Goal: Task Accomplishment & Management: Use online tool/utility

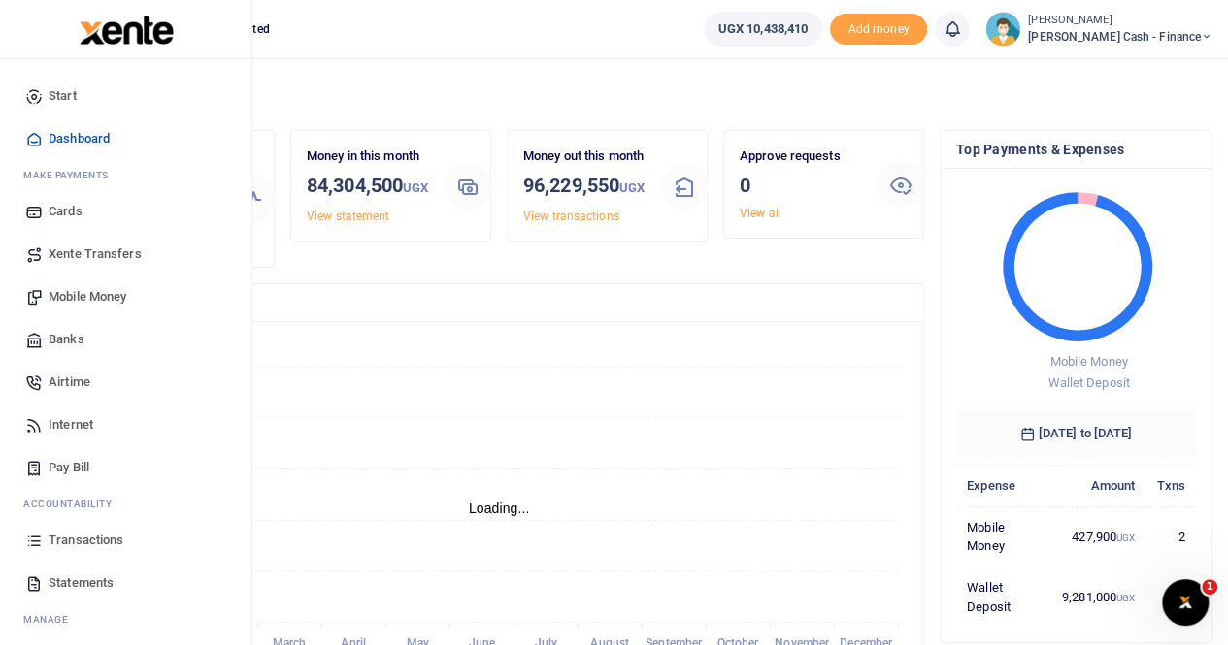
scroll to position [16, 16]
click at [89, 292] on span "Mobile Money" at bounding box center [88, 296] width 78 height 19
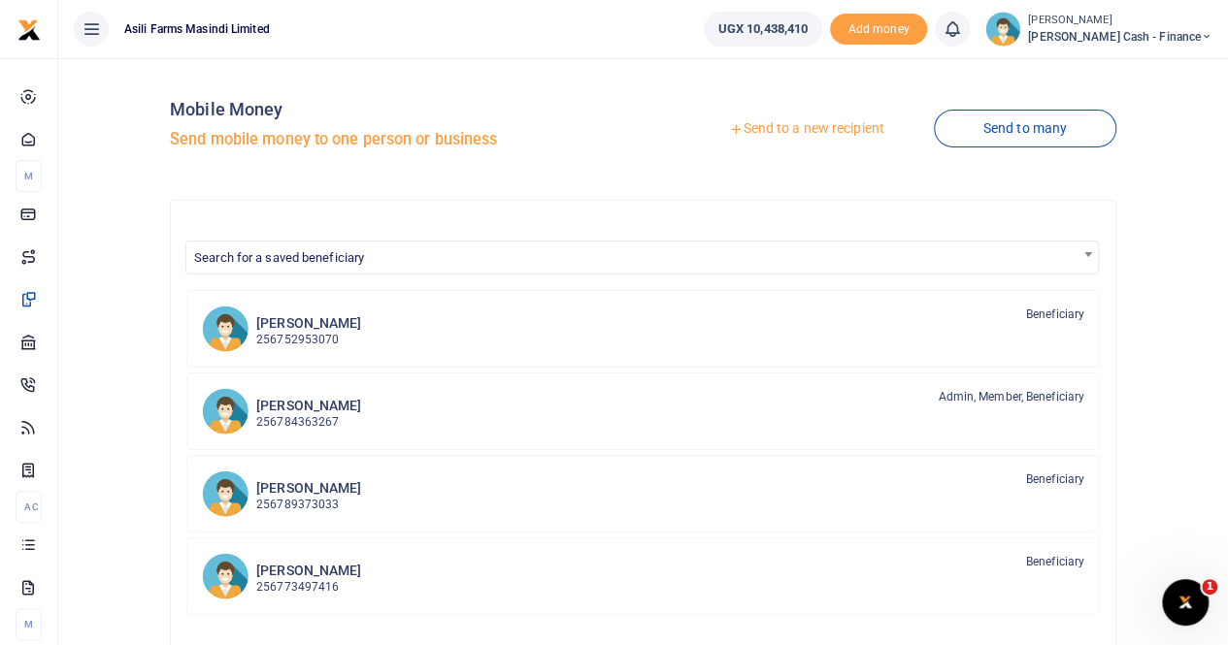
click at [774, 119] on link "Send to a new recipient" at bounding box center [805, 129] width 253 height 35
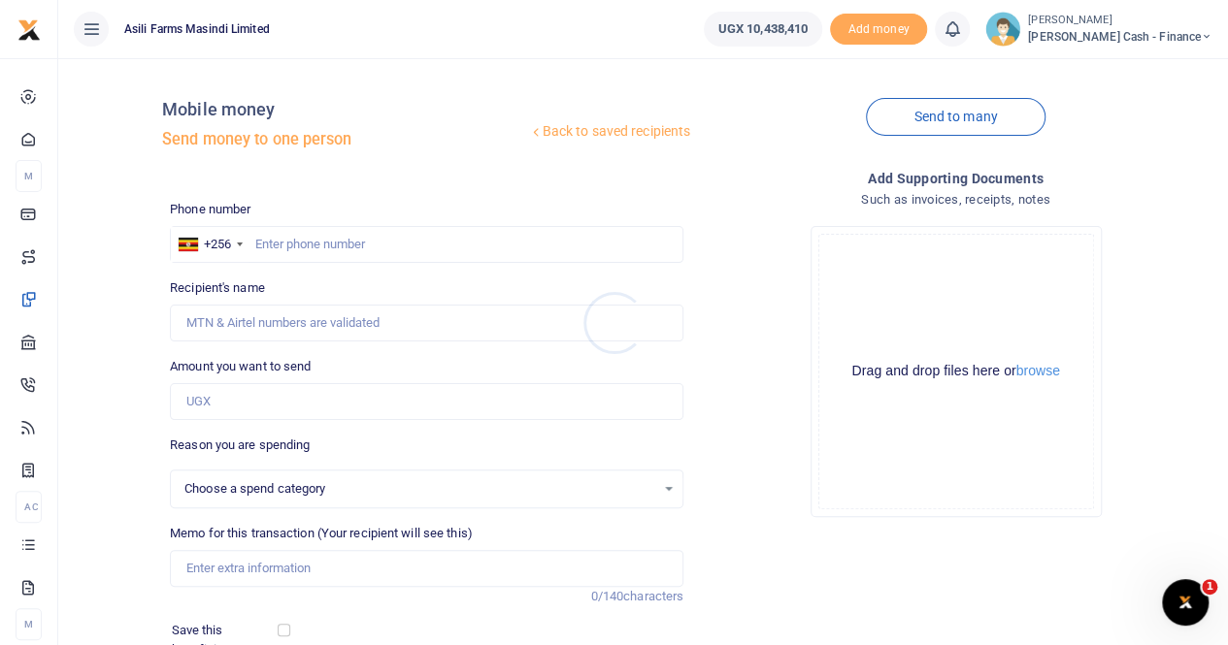
select select
click at [216, 395] on input "Amount you want to send" at bounding box center [426, 401] width 513 height 37
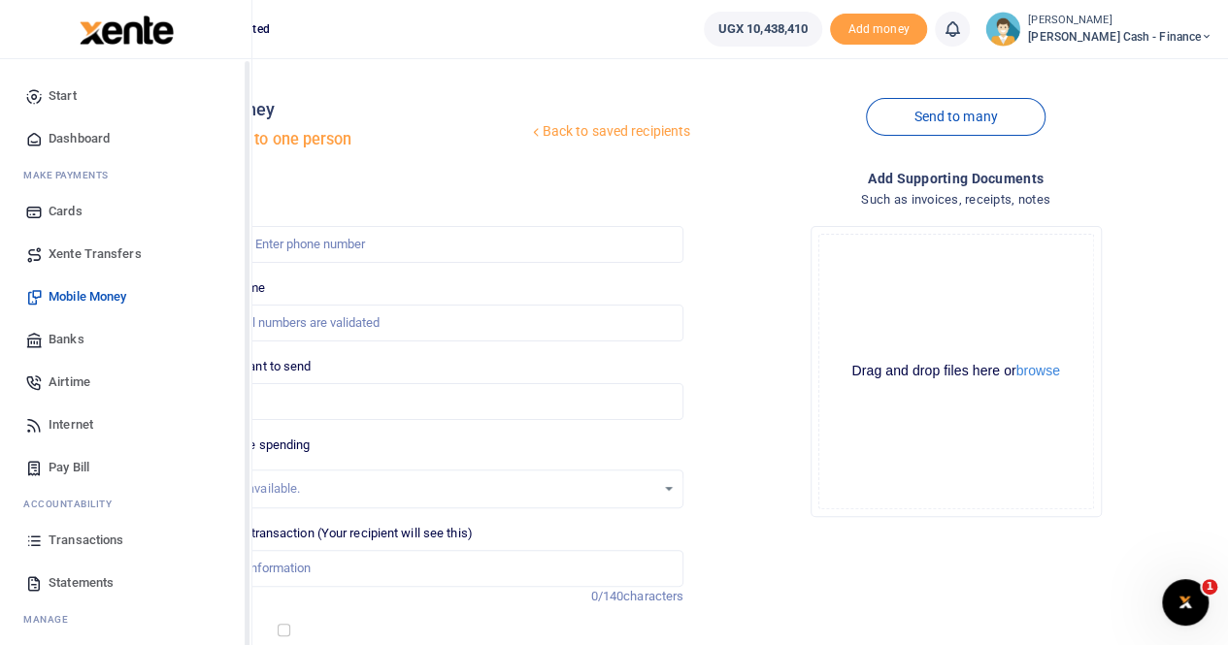
click at [95, 254] on span "Xente Transfers" at bounding box center [95, 254] width 93 height 19
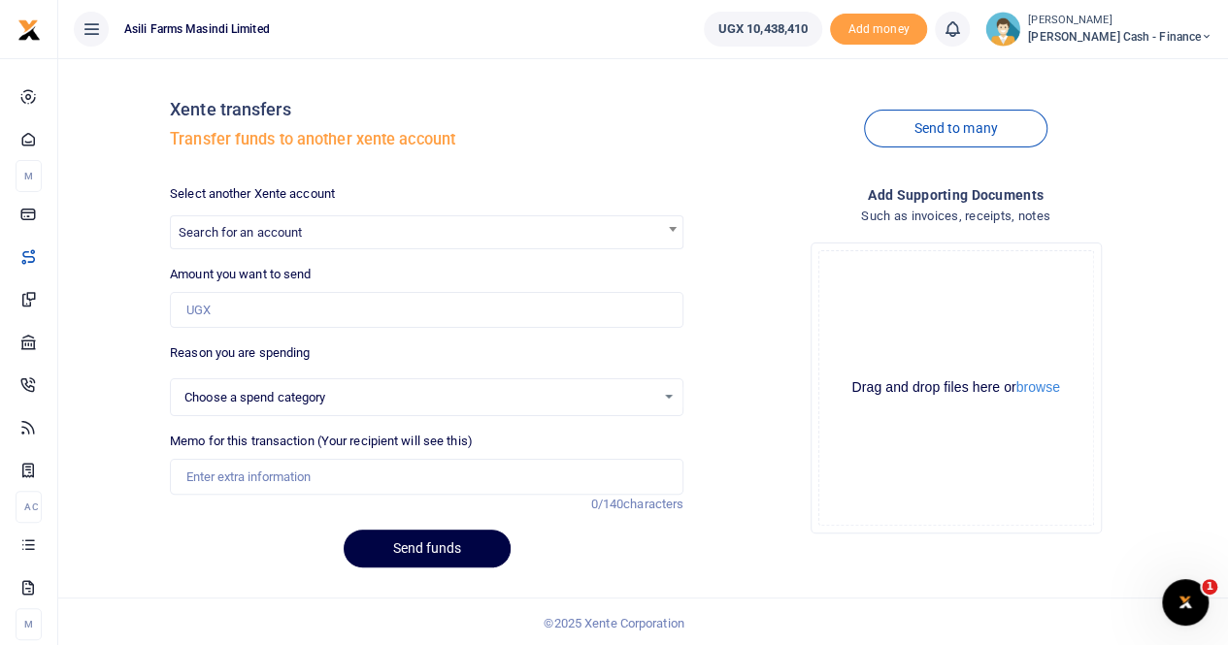
click at [201, 302] on div at bounding box center [614, 322] width 1228 height 645
click at [198, 313] on input "Amount you want to send" at bounding box center [426, 310] width 513 height 37
paste input "1,050,000"
type input "1,050,000"
select select
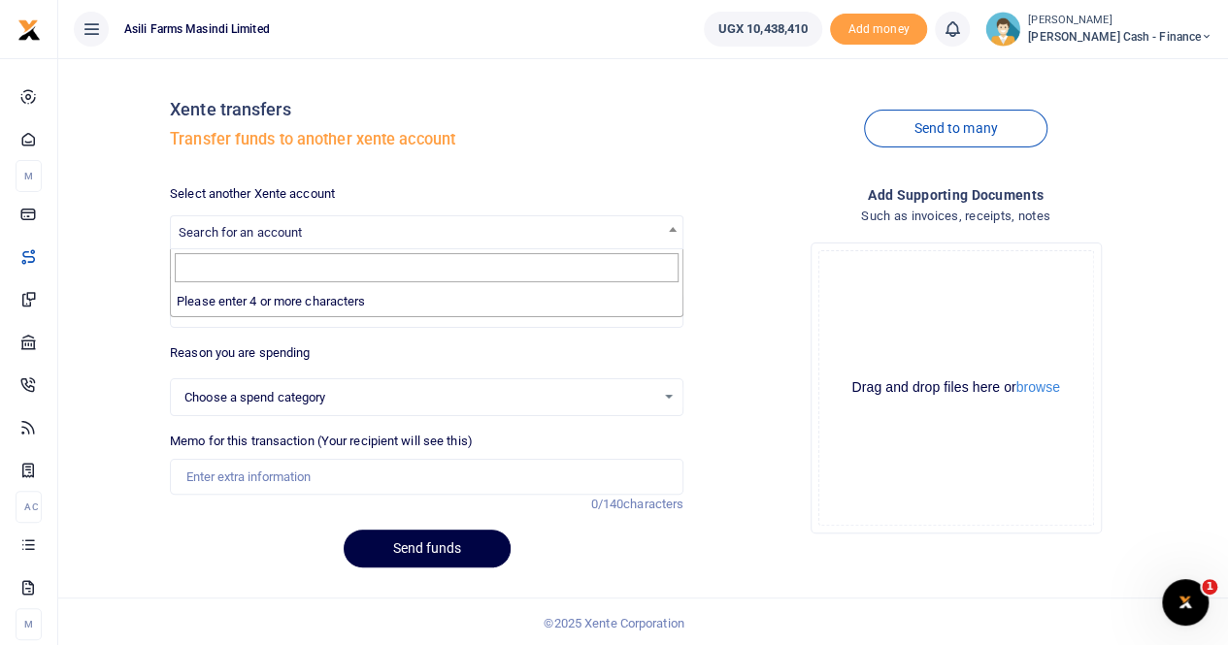
click at [230, 228] on span "Search for an account" at bounding box center [240, 232] width 123 height 15
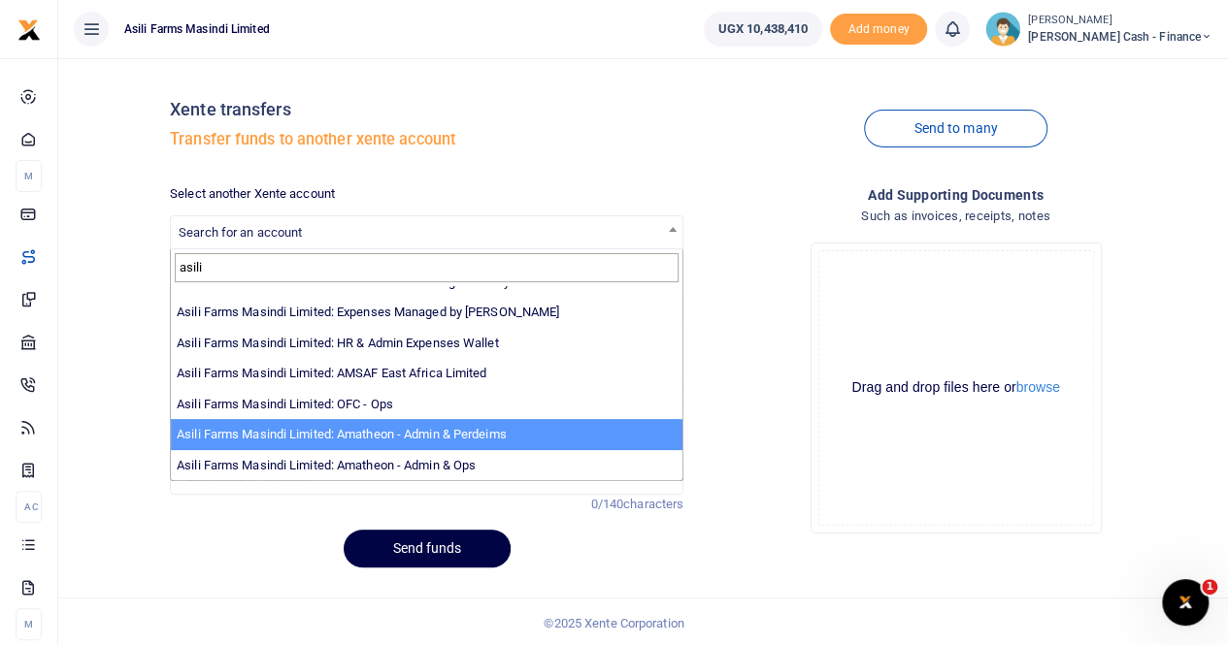
scroll to position [2, 0]
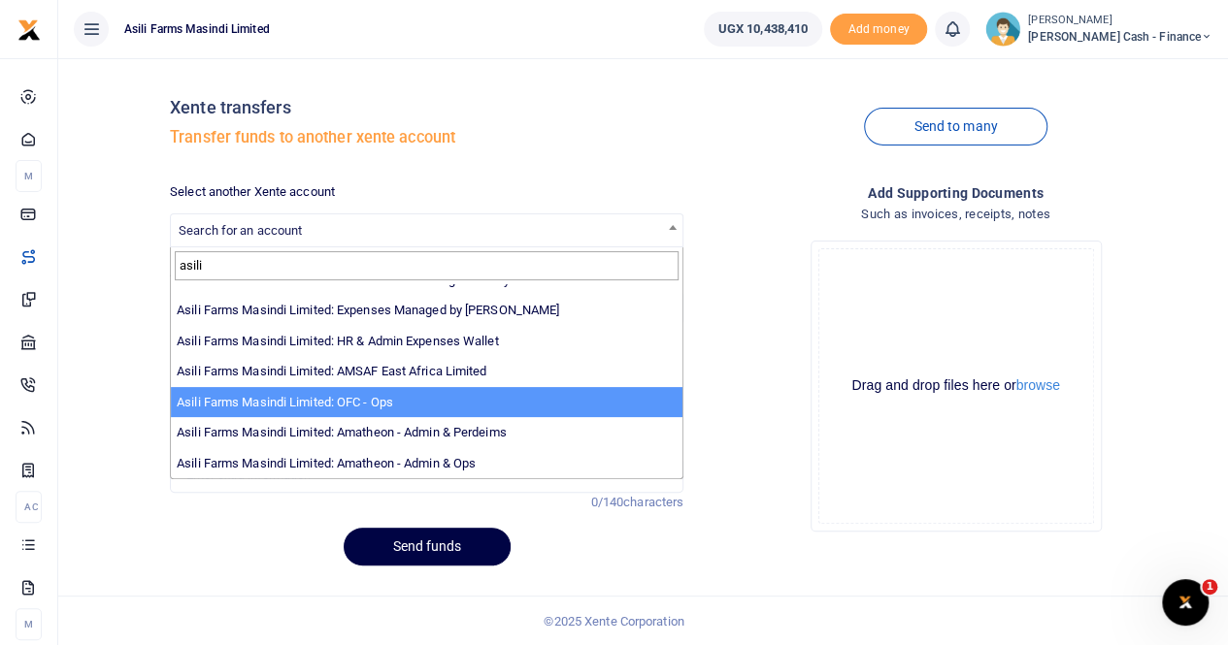
type input "asili"
select select "4038"
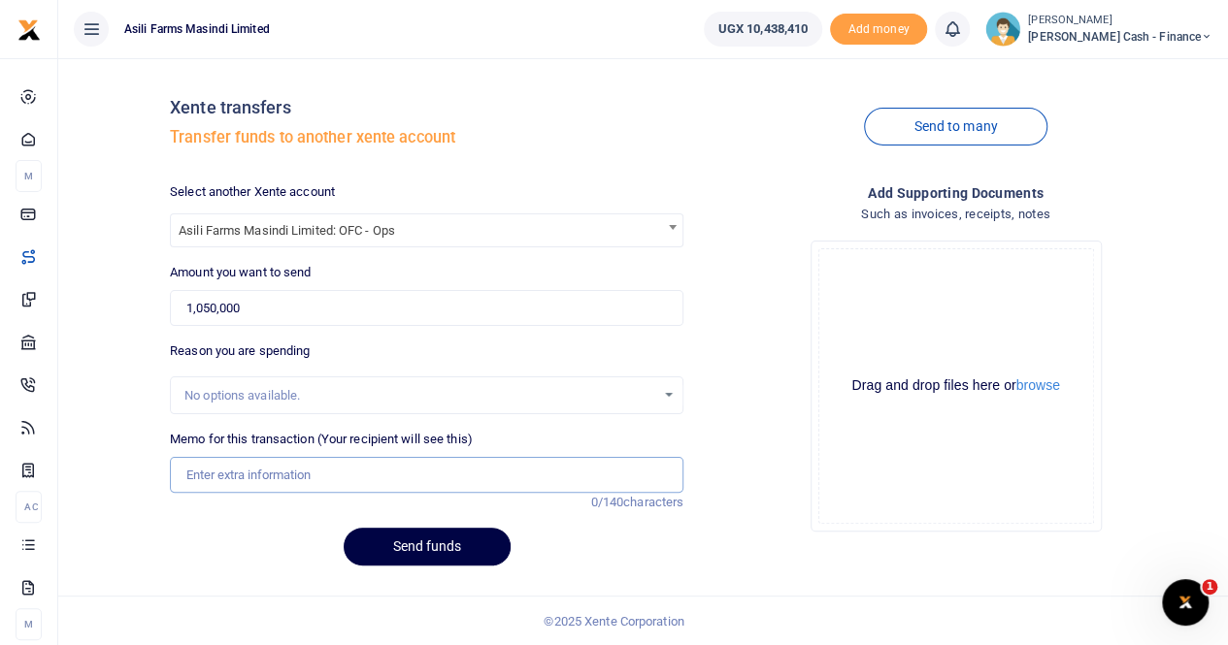
click at [205, 468] on input "Memo for this transaction (Your recipient will see this)" at bounding box center [426, 475] width 513 height 37
click at [307, 470] on input "Transfer to OFC for" at bounding box center [426, 475] width 513 height 37
paste input "Field upkeep for group Financial controller ."
click at [1042, 387] on button "browse" at bounding box center [1038, 386] width 44 height 15
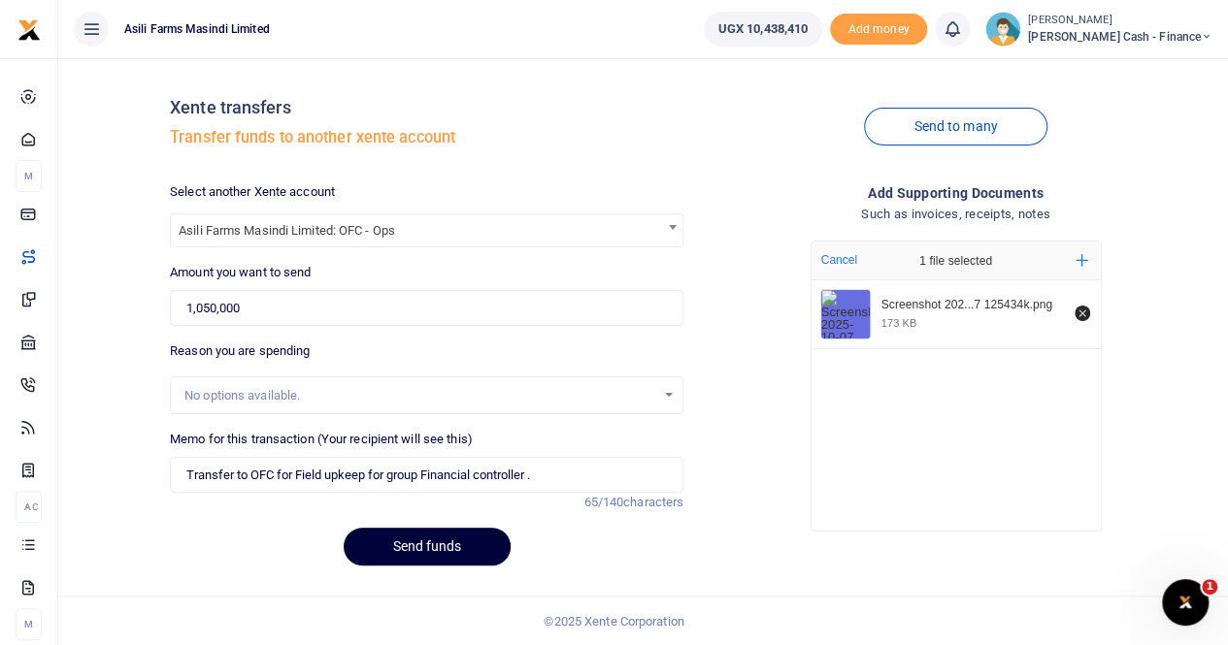
click at [406, 544] on button "Send funds" at bounding box center [427, 547] width 167 height 38
click at [401, 544] on button "Send funds" at bounding box center [427, 547] width 167 height 38
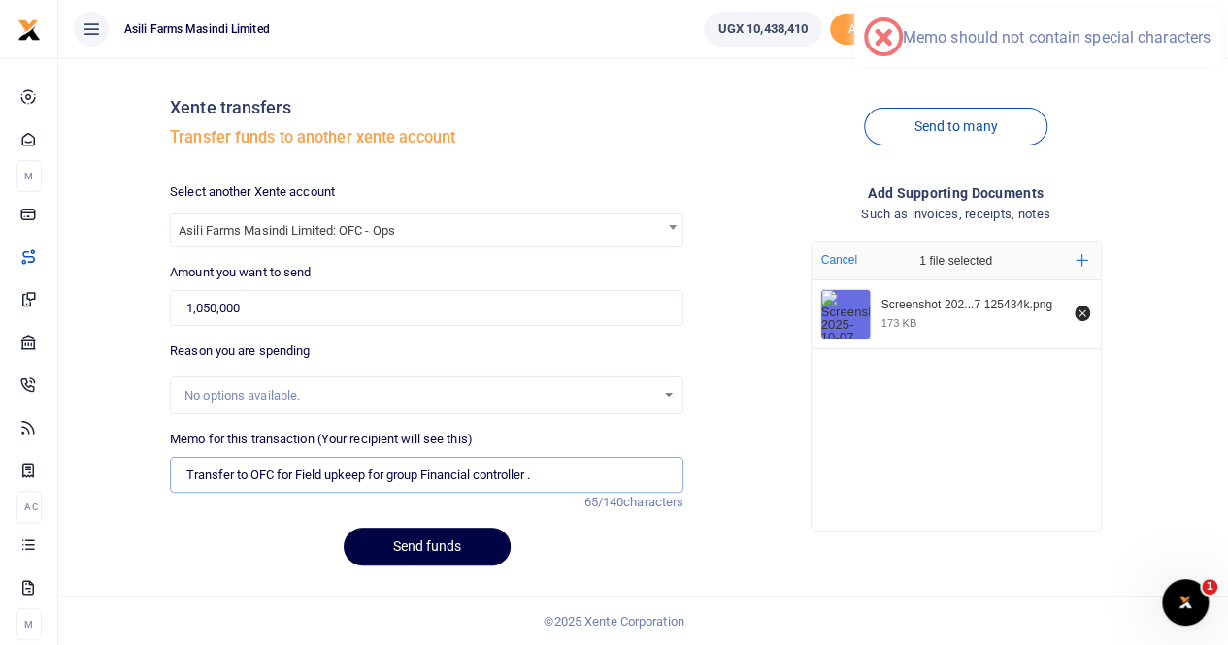
click at [549, 475] on input "Transfer to OFC for Field upkeep for group Financial controller ." at bounding box center [426, 475] width 513 height 37
type input "Transfer to OFC for Field upkeep for group Financial controller"
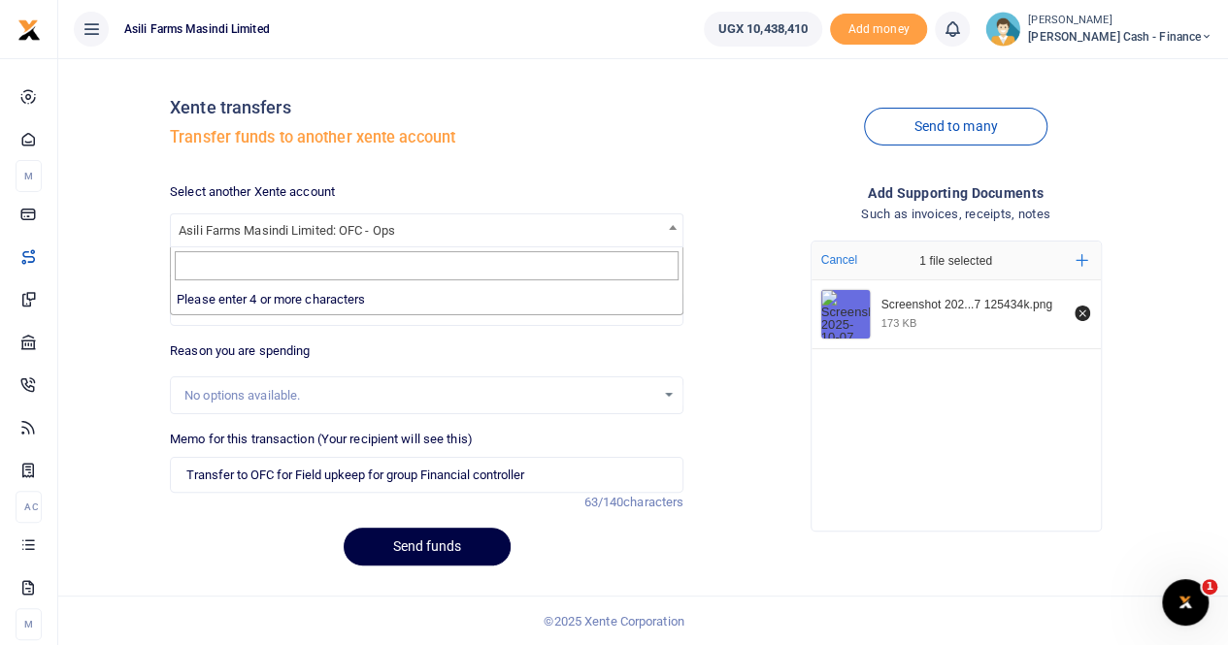
click at [443, 233] on span "Asili Farms Masindi Limited: OFC - Ops" at bounding box center [426, 229] width 511 height 30
click at [408, 224] on span "Asili Farms Masindi Limited: OFC - Ops" at bounding box center [426, 229] width 511 height 30
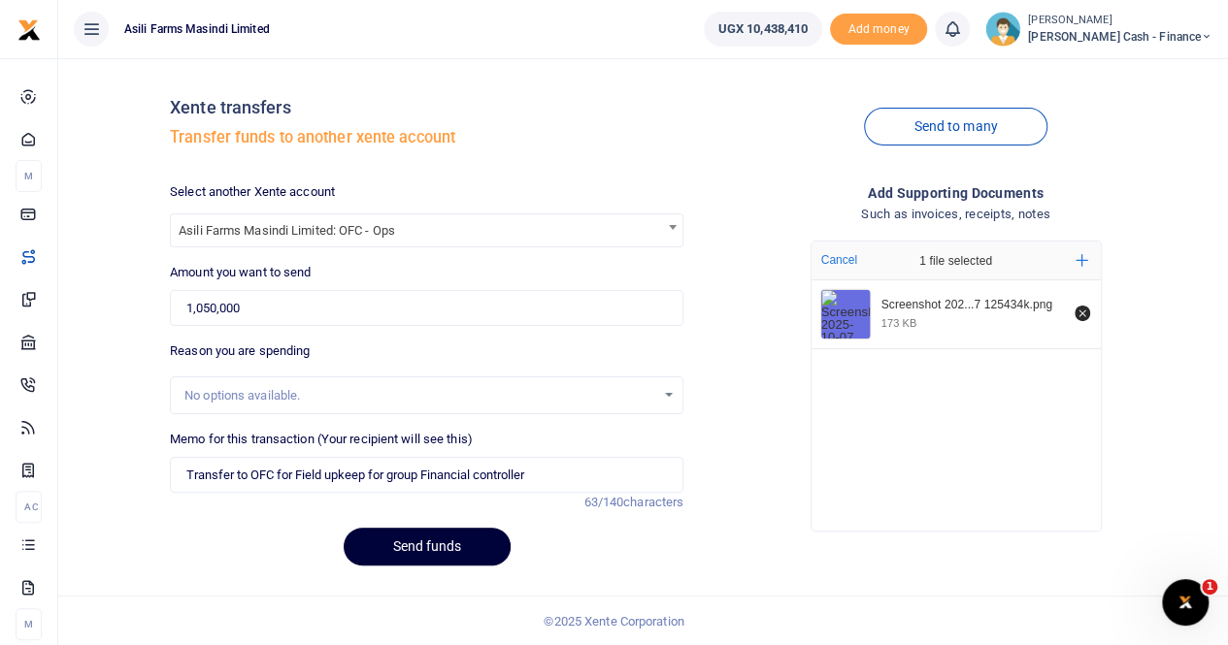
click at [410, 543] on button "Send funds" at bounding box center [427, 547] width 167 height 38
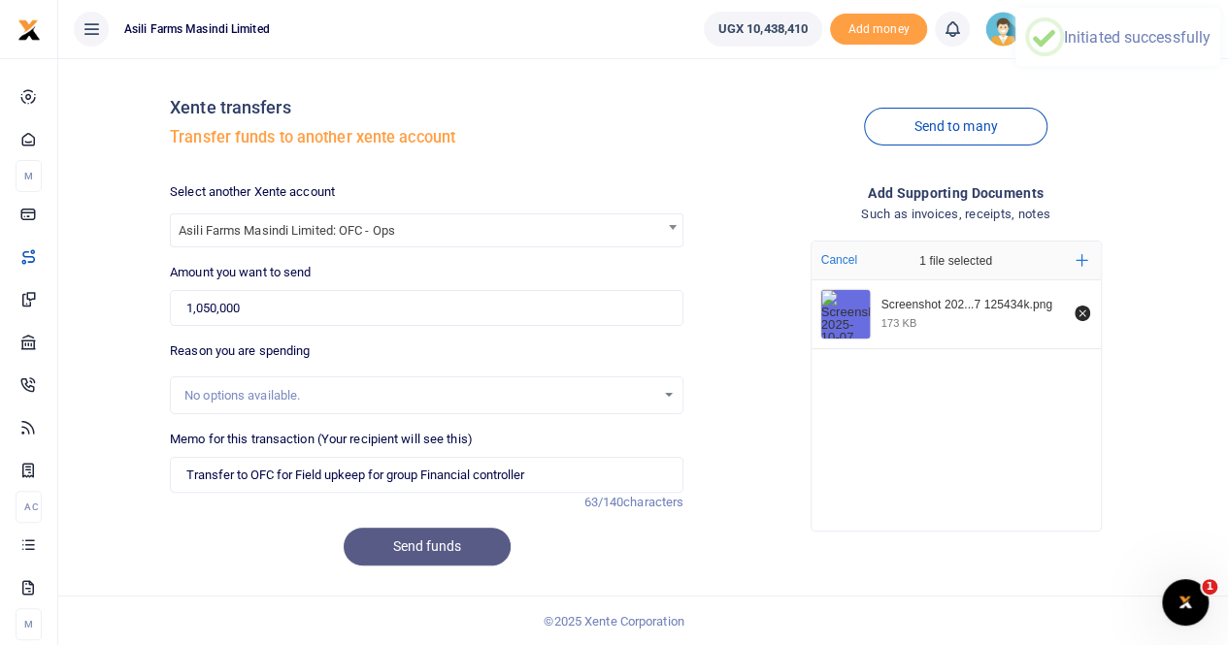
scroll to position [0, 0]
